Goal: Check status: Check status

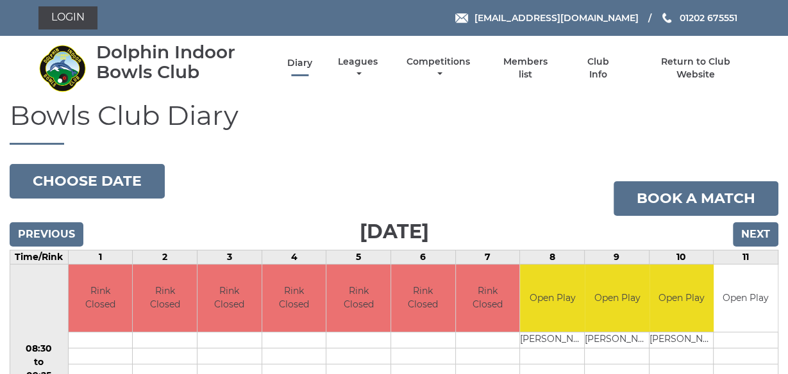
click at [301, 65] on link "Diary" at bounding box center [299, 63] width 25 height 12
click at [301, 65] on link "Diary" at bounding box center [299, 62] width 25 height 12
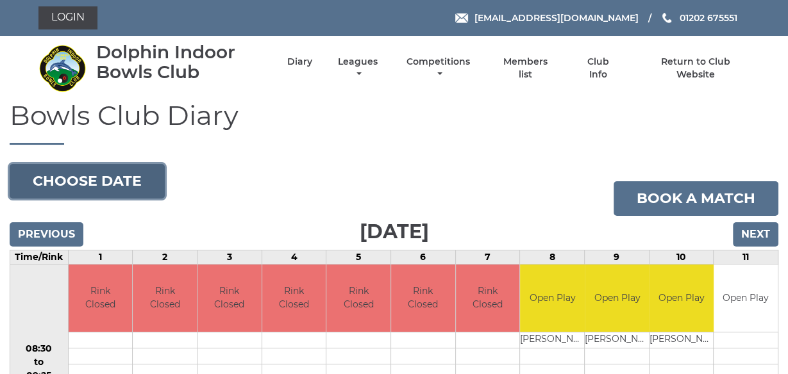
click at [78, 181] on button "Choose date" at bounding box center [87, 181] width 155 height 35
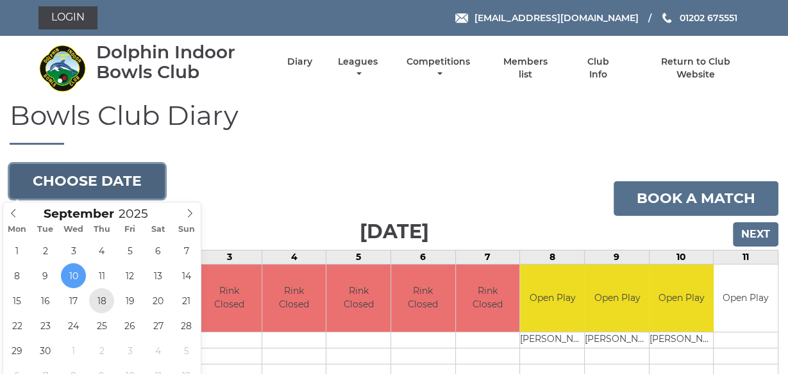
type input "2025-09-18"
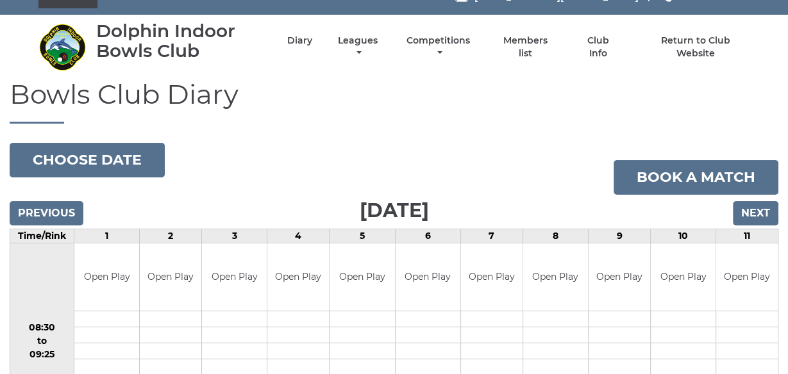
scroll to position [21, 0]
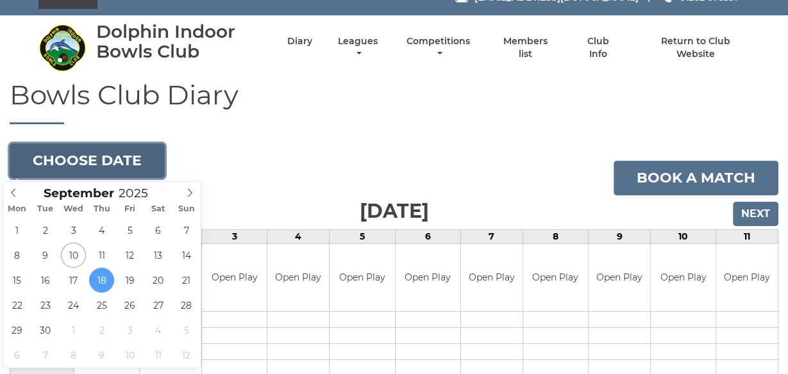
click at [75, 153] on button "Choose date" at bounding box center [87, 161] width 155 height 35
type input "2025-09-25"
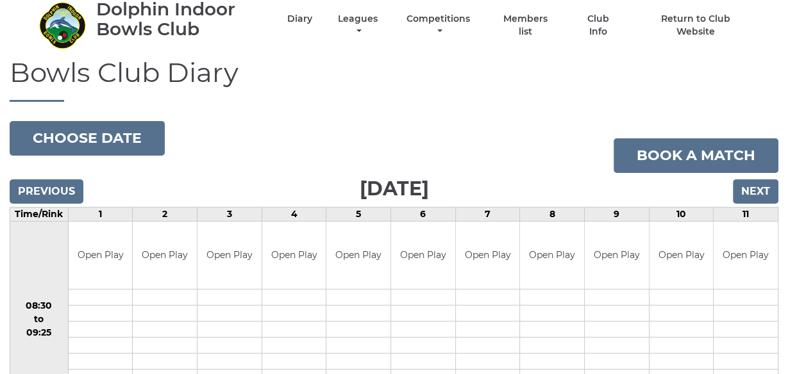
scroll to position [41, 0]
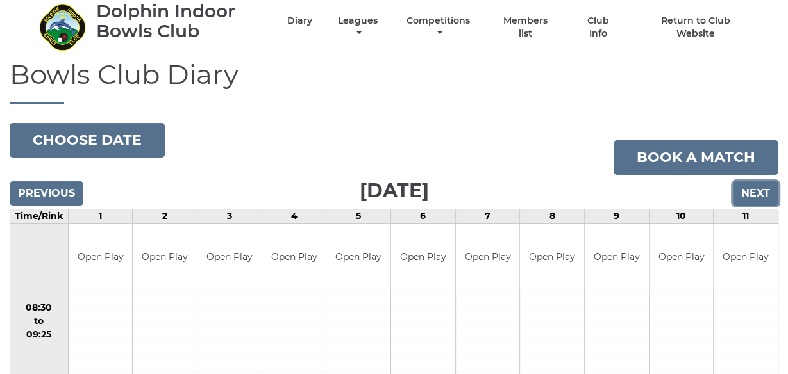
click at [752, 199] on input "Next" at bounding box center [756, 193] width 46 height 24
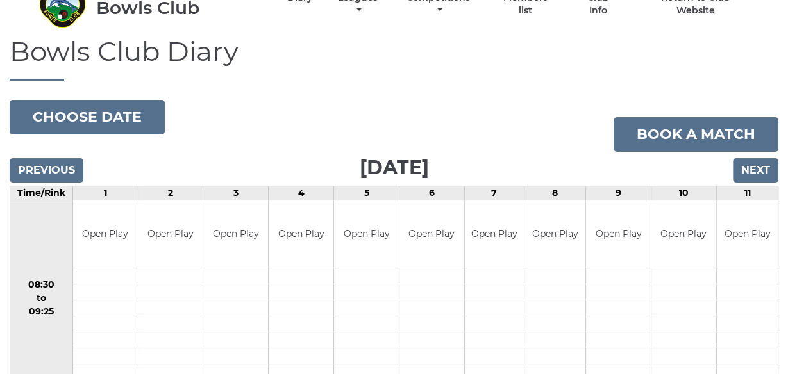
scroll to position [63, 0]
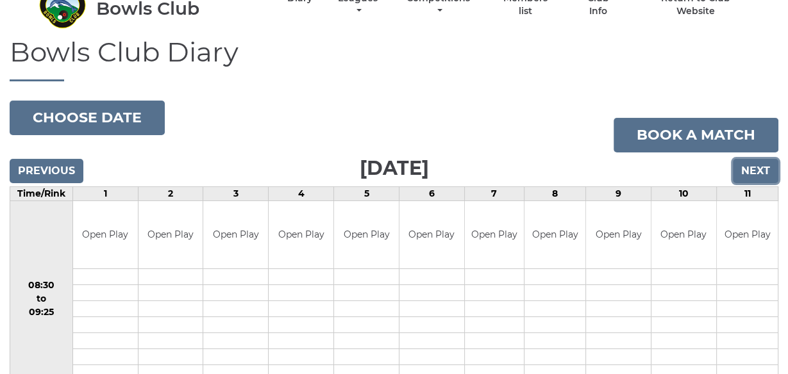
click at [750, 168] on input "Next" at bounding box center [756, 171] width 46 height 24
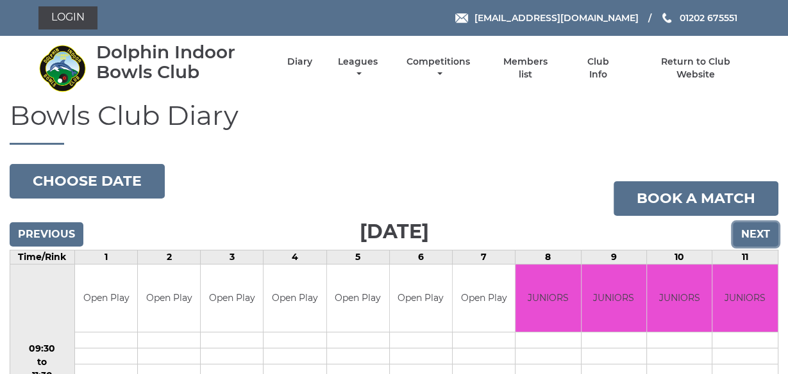
click at [760, 236] on input "Next" at bounding box center [756, 235] width 46 height 24
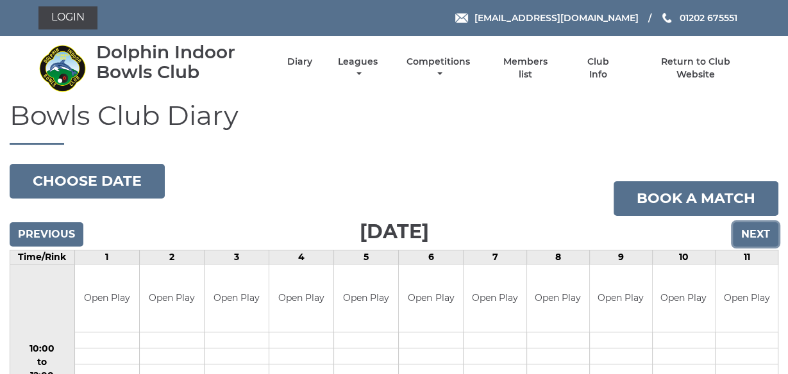
click at [752, 234] on input "Next" at bounding box center [756, 235] width 46 height 24
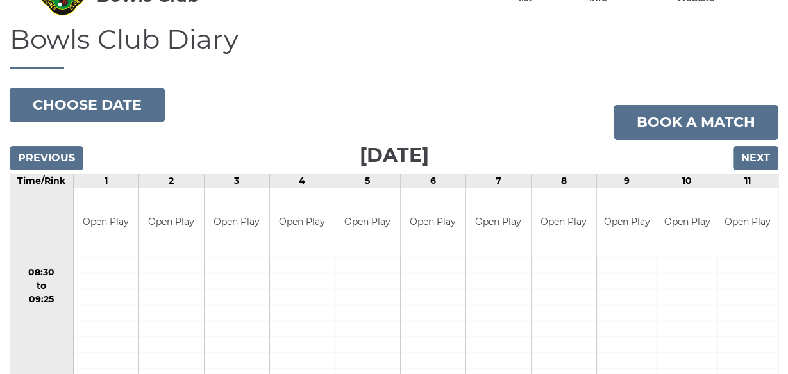
scroll to position [21, 0]
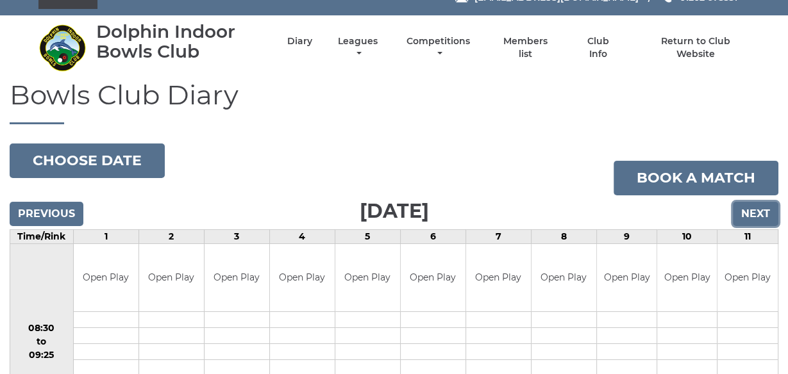
click at [757, 215] on input "Next" at bounding box center [756, 214] width 46 height 24
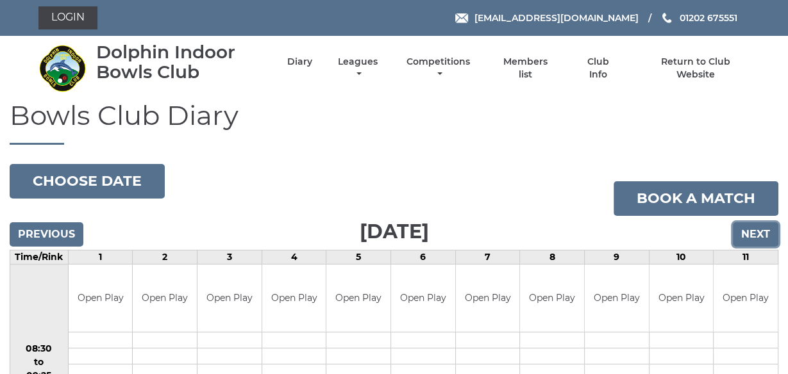
click at [753, 231] on input "Next" at bounding box center [756, 235] width 46 height 24
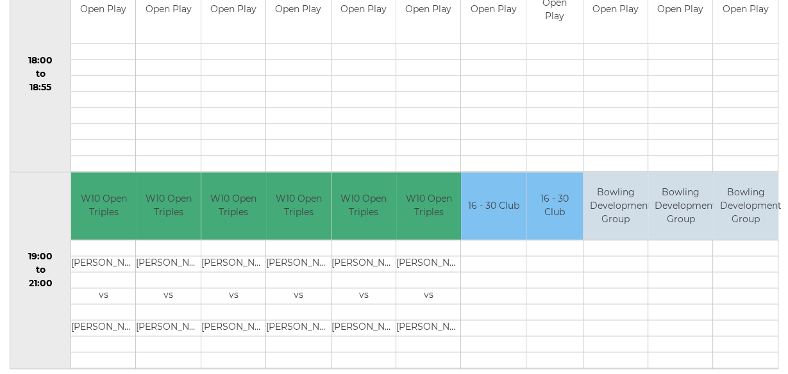
scroll to position [1295, 0]
